Goal: Find specific page/section: Find specific page/section

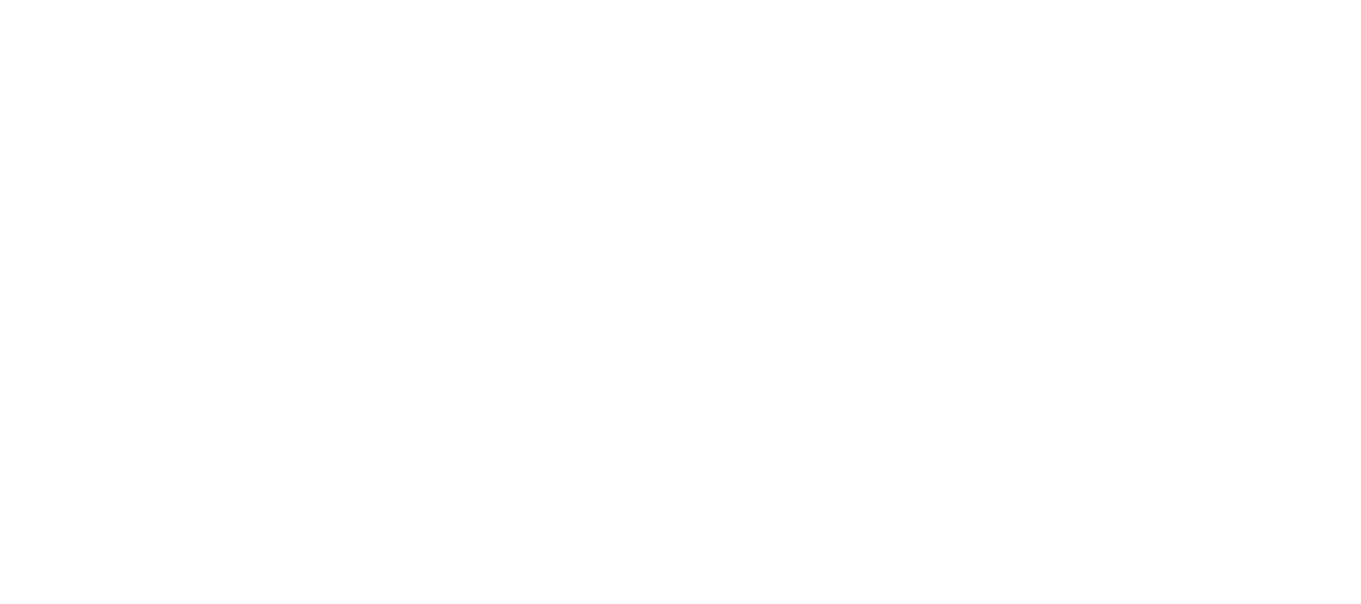
select select "*"
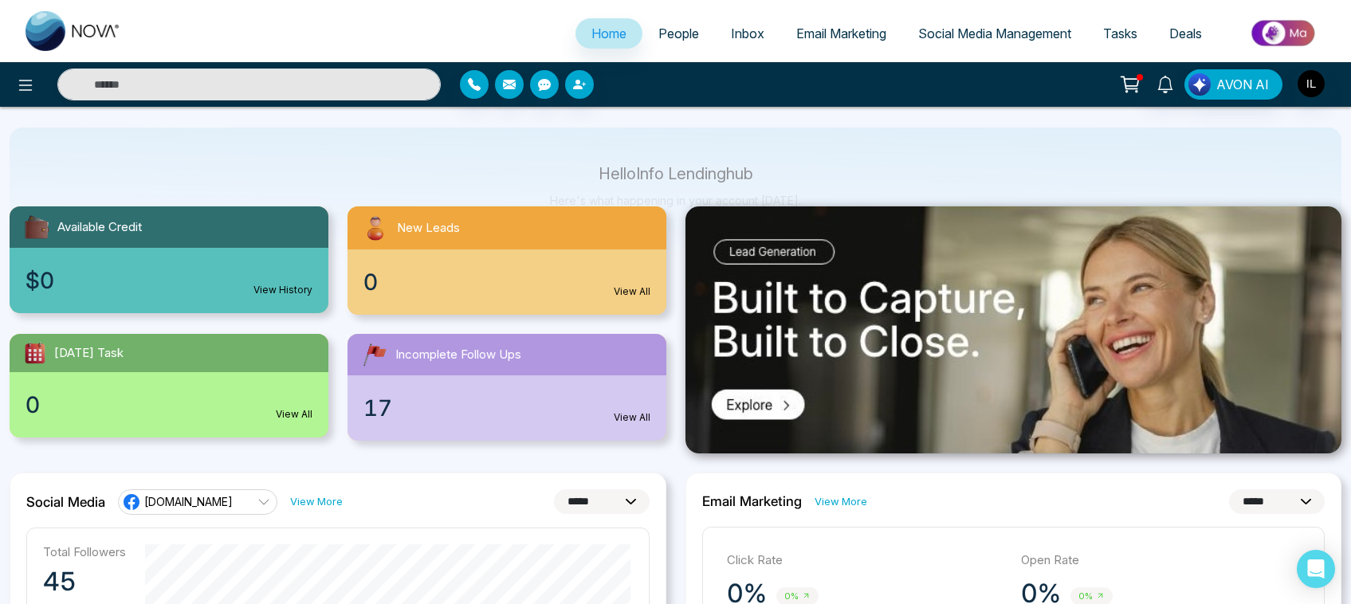
scroll to position [74, 0]
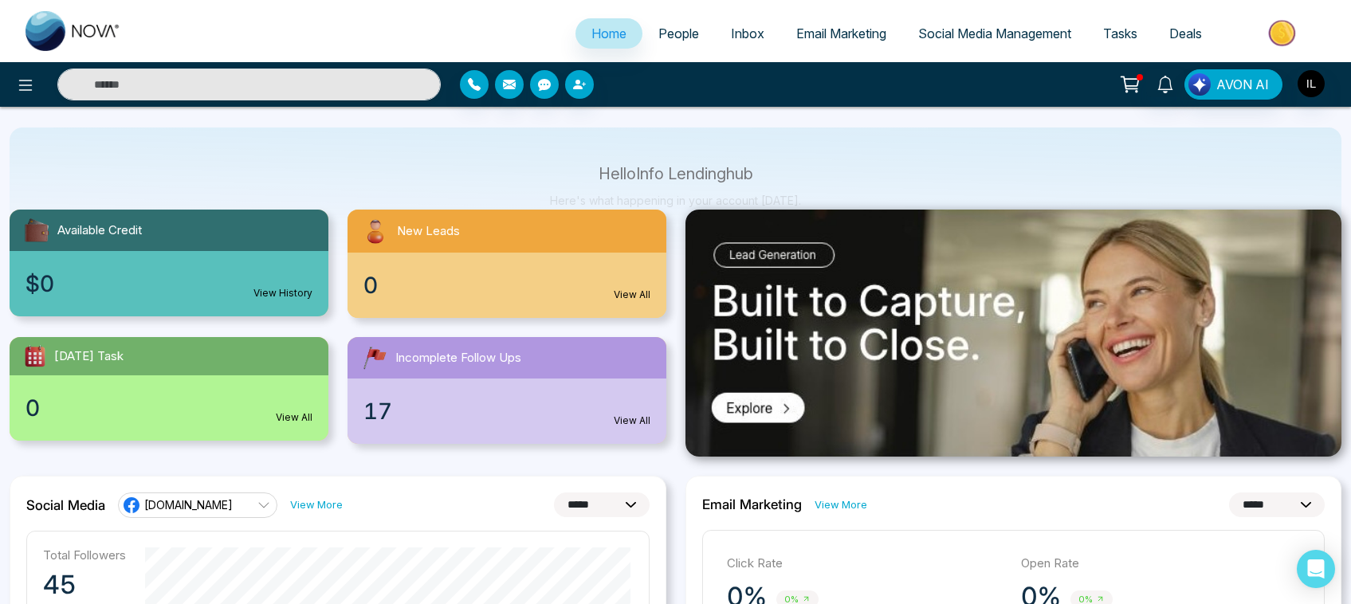
click at [957, 29] on span "Social Media Management" at bounding box center [994, 34] width 153 height 16
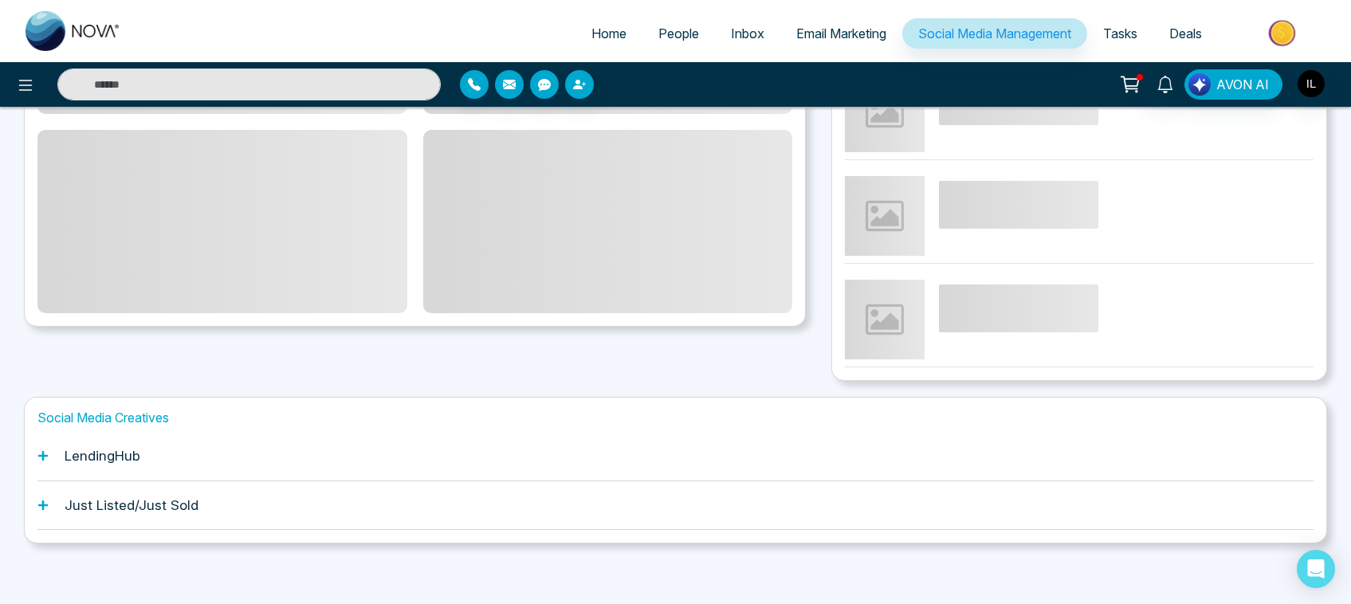
scroll to position [328, 0]
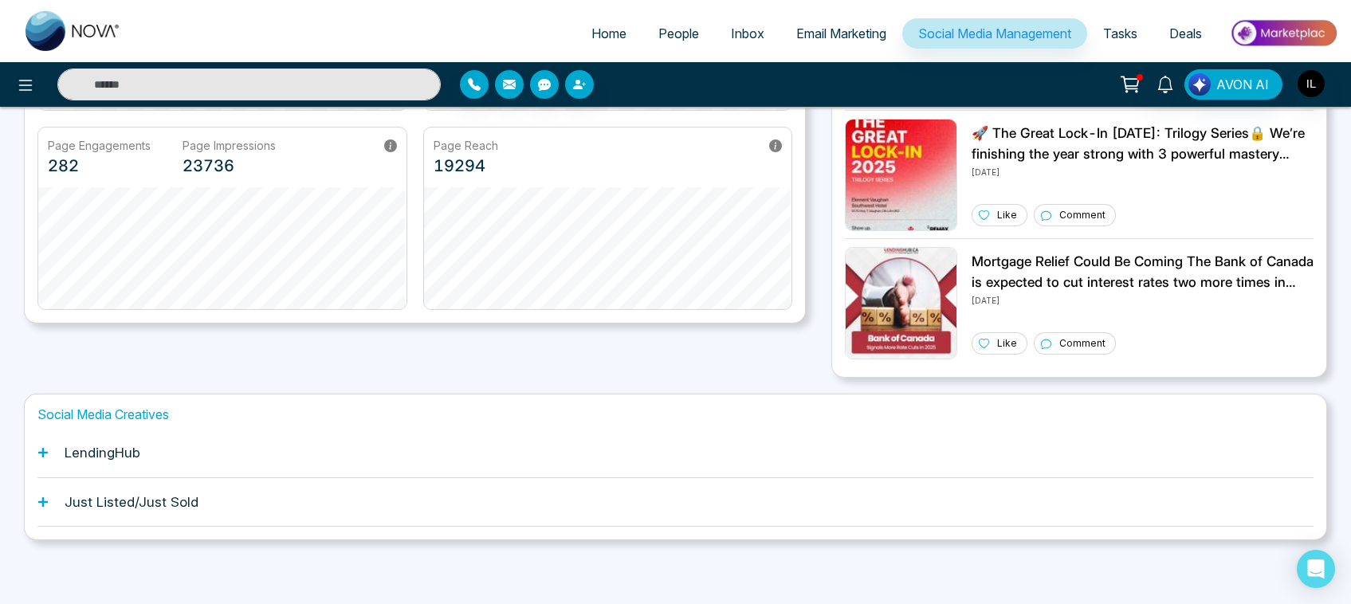
click at [142, 450] on div "LendingHub" at bounding box center [675, 453] width 1276 height 49
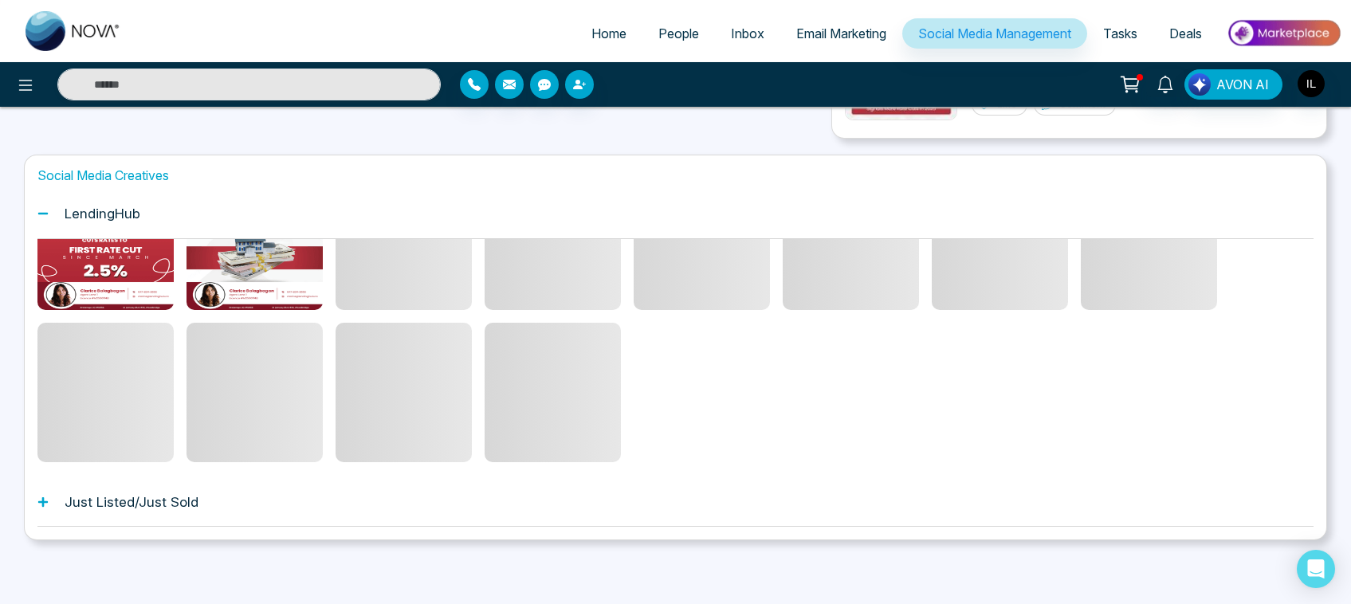
scroll to position [84, 0]
